Goal: Transaction & Acquisition: Purchase product/service

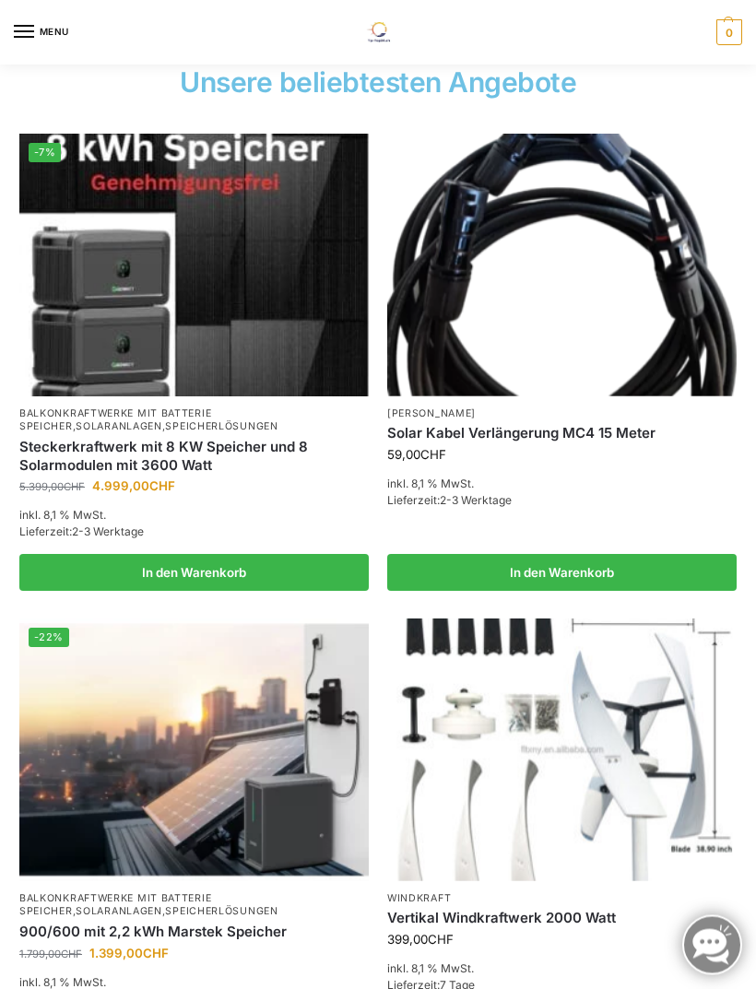
scroll to position [820, 0]
click at [187, 255] on img at bounding box center [193, 265] width 349 height 262
click at [180, 261] on img at bounding box center [193, 265] width 349 height 262
click at [192, 410] on link "Balkonkraftwerke mit Batterie Speicher" at bounding box center [115, 420] width 192 height 26
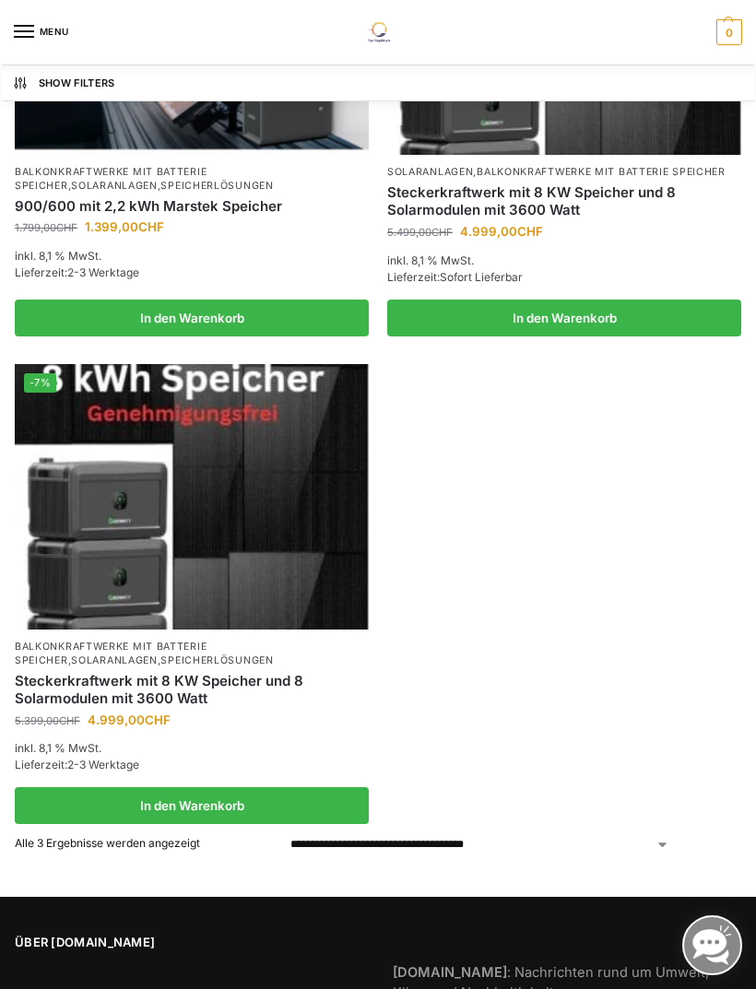
scroll to position [449, 0]
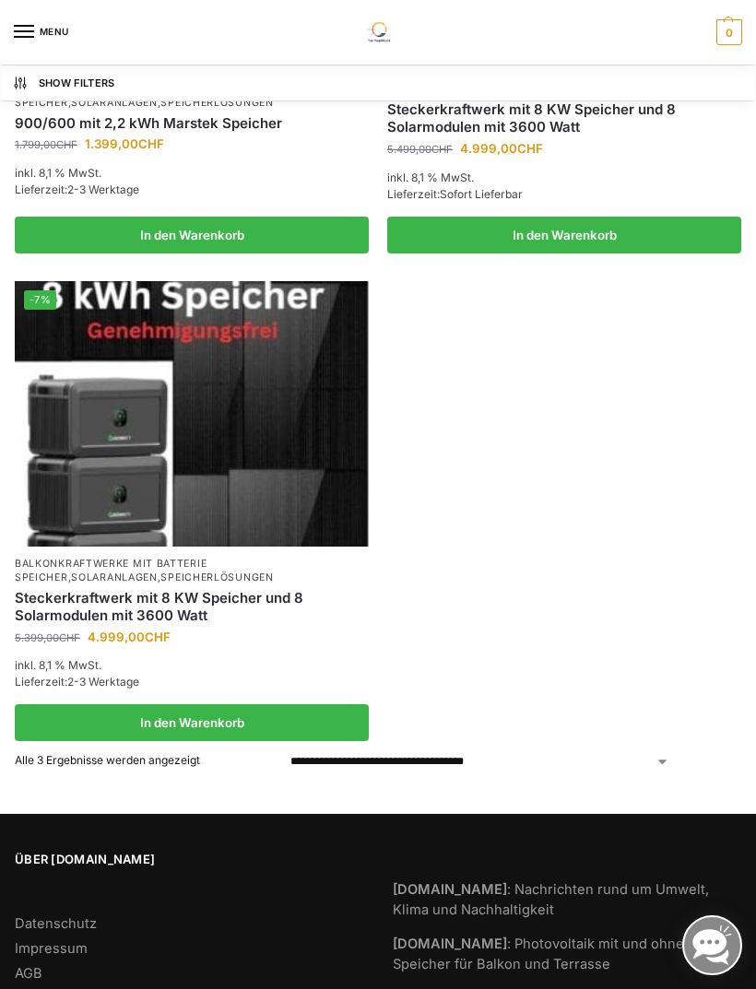
click at [269, 415] on img at bounding box center [192, 413] width 354 height 265
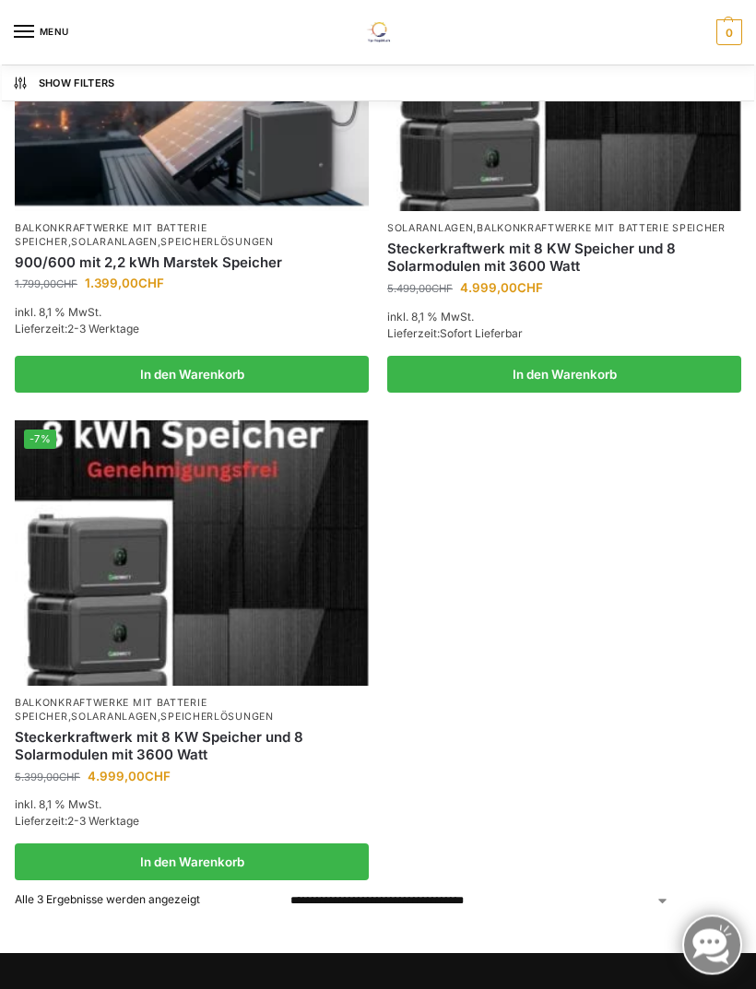
scroll to position [307, 0]
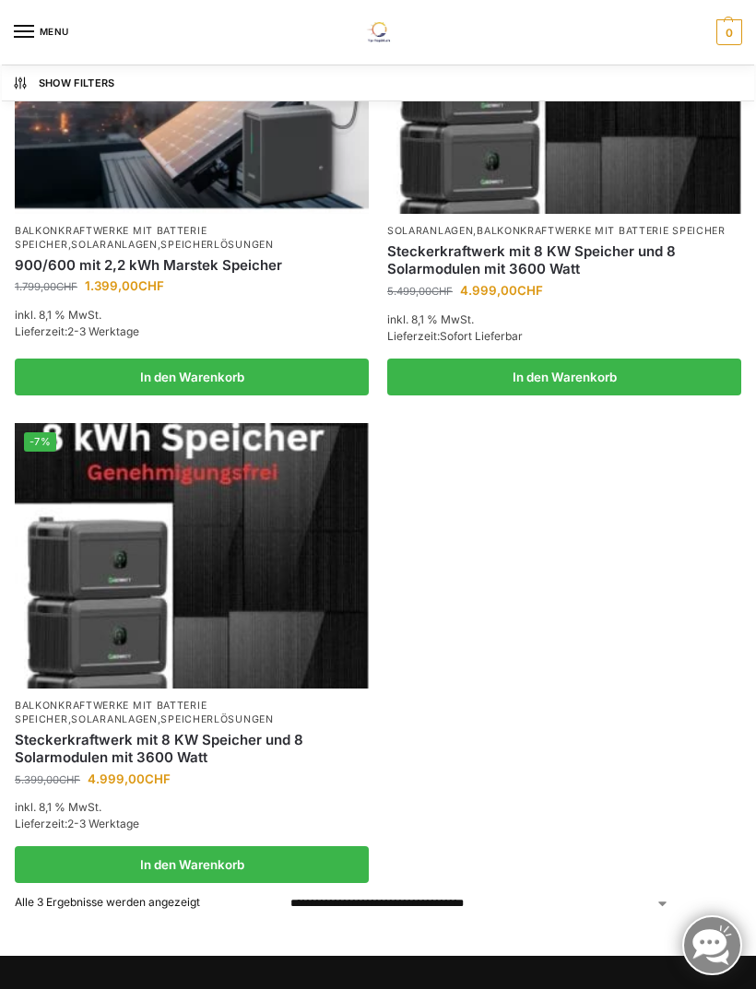
click at [203, 733] on link "Steckerkraftwerk mit 8 KW Speicher und 8 Solarmodulen mit 3600 Watt" at bounding box center [192, 749] width 354 height 36
click at [562, 278] on link "Steckerkraftwerk mit 8 KW Speicher und 8 Solarmodulen mit 3600 Watt" at bounding box center [564, 260] width 354 height 36
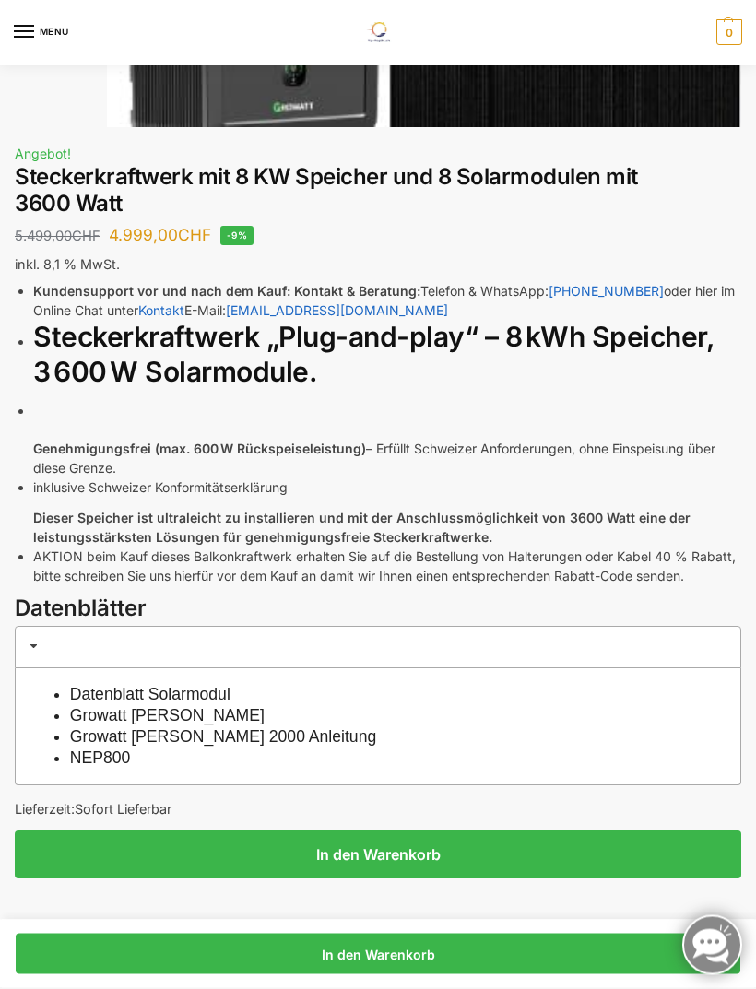
scroll to position [922, 0]
